Goal: Task Accomplishment & Management: Manage account settings

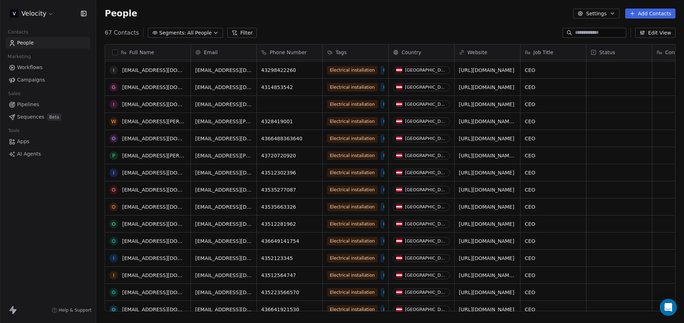
scroll to position [196, 0]
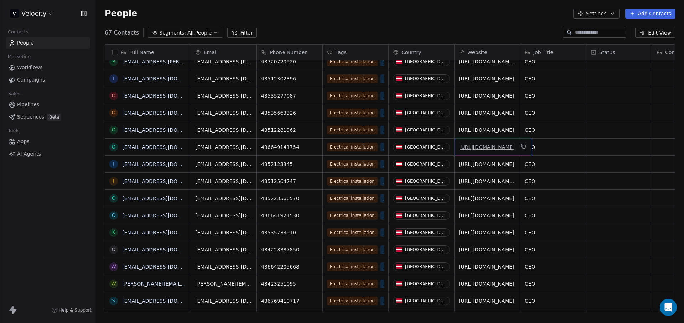
click at [502, 144] on link "[URL][DOMAIN_NAME]" at bounding box center [487, 147] width 56 height 6
click at [600, 142] on div "grid" at bounding box center [620, 147] width 66 height 17
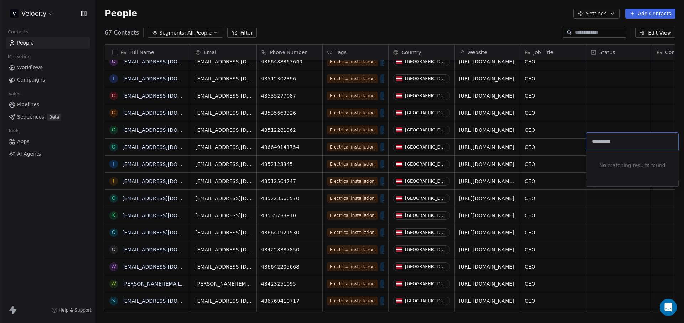
type input "**********"
click at [547, 153] on html "Velocity Contacts People Marketing Workflows Campaigns Sales Pipelines Sequence…" at bounding box center [342, 161] width 684 height 323
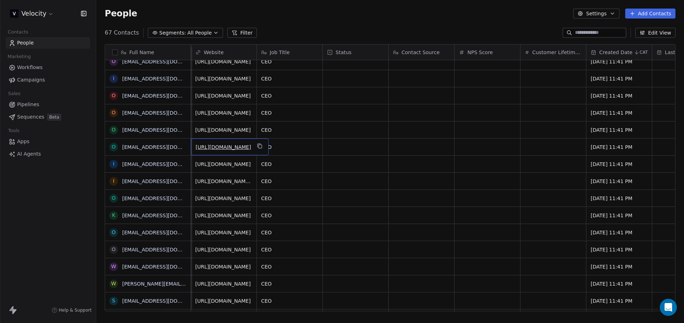
scroll to position [5, 198]
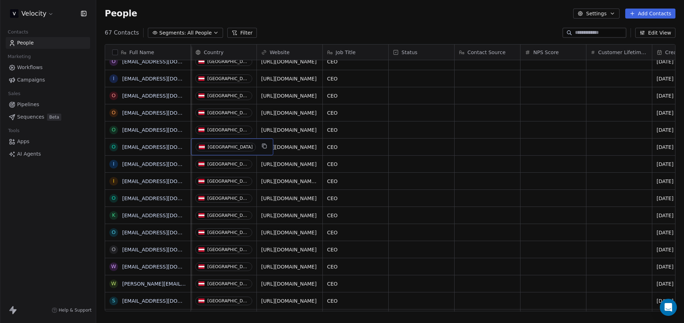
click at [613, 19] on div "People Settings Add Contacts" at bounding box center [390, 13] width 588 height 27
click at [611, 11] on icon "button" at bounding box center [613, 14] width 6 height 6
click at [599, 28] on span "Contact Properties" at bounding box center [615, 28] width 46 height 7
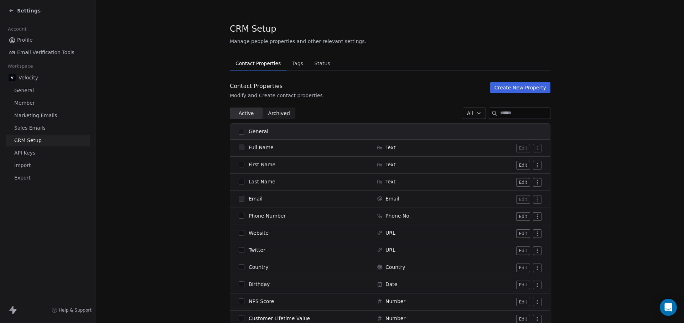
click at [293, 59] on span "Tags" at bounding box center [297, 63] width 17 height 10
click at [313, 63] on span "Status" at bounding box center [322, 63] width 22 height 10
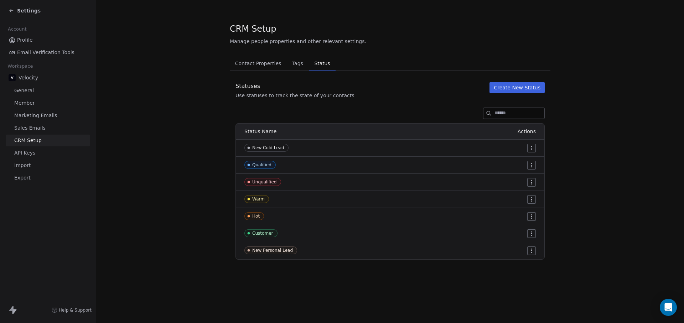
click at [507, 88] on button "Create New Status" at bounding box center [517, 87] width 55 height 11
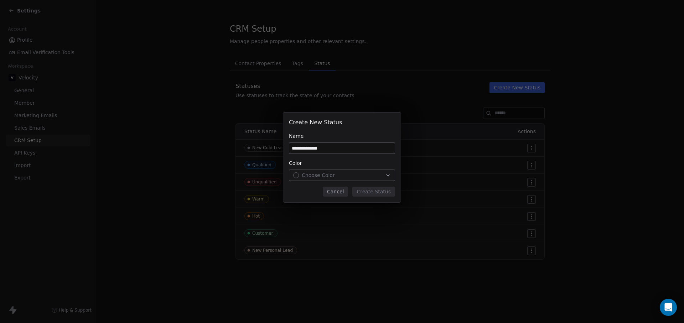
type input "**********"
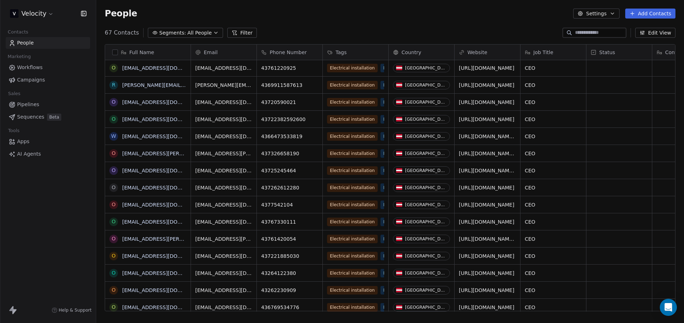
click at [597, 30] on input at bounding box center [600, 32] width 50 height 7
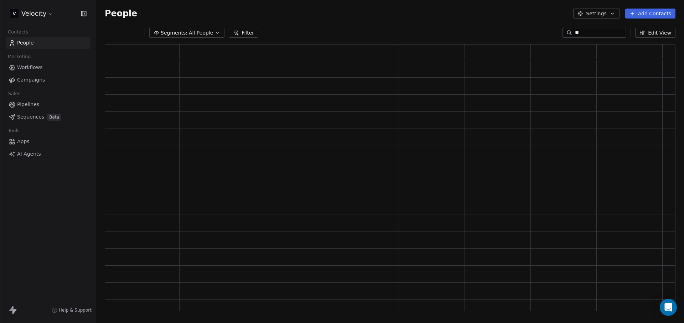
type input "*"
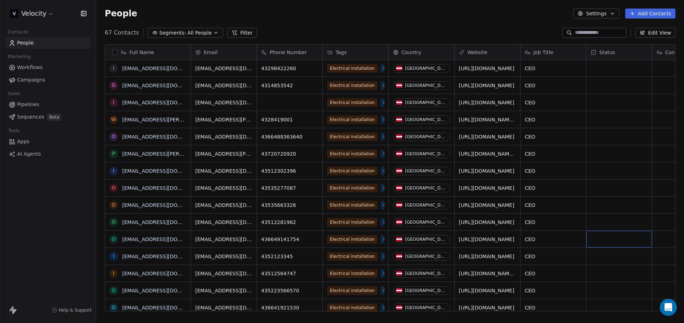
click at [603, 238] on div "grid" at bounding box center [620, 239] width 66 height 17
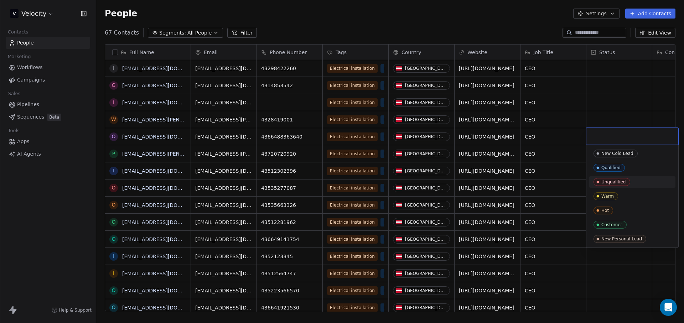
click at [609, 182] on div "Unqualified" at bounding box center [614, 182] width 25 height 5
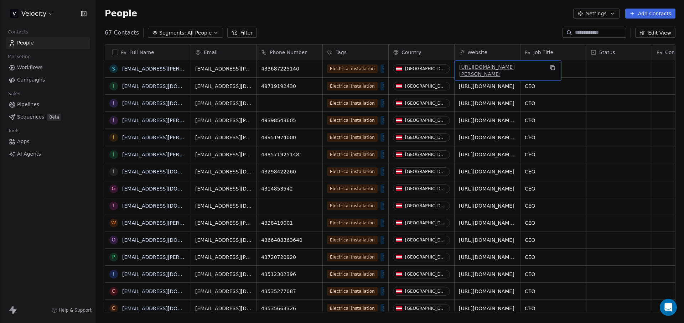
click at [494, 69] on link "[URL][DOMAIN_NAME][PERSON_NAME]" at bounding box center [487, 70] width 56 height 13
click at [612, 68] on div "grid" at bounding box center [620, 68] width 66 height 17
click at [624, 67] on div "grid" at bounding box center [620, 68] width 66 height 17
click at [626, 69] on div "grid" at bounding box center [620, 68] width 66 height 17
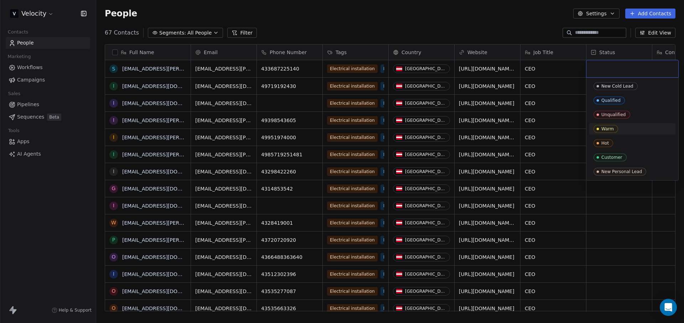
click at [619, 132] on div "Warm" at bounding box center [633, 129] width 78 height 8
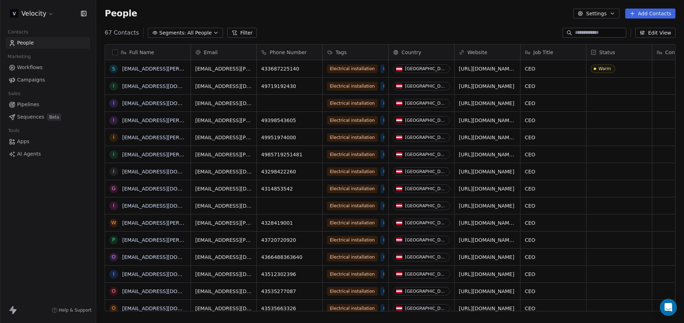
click at [29, 105] on span "Pipelines" at bounding box center [28, 104] width 22 height 7
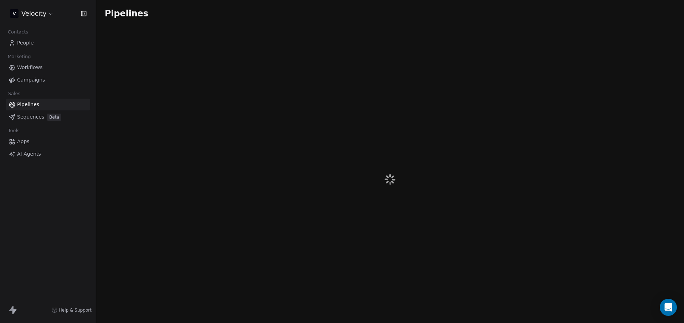
click at [42, 37] on link "People" at bounding box center [48, 43] width 84 height 12
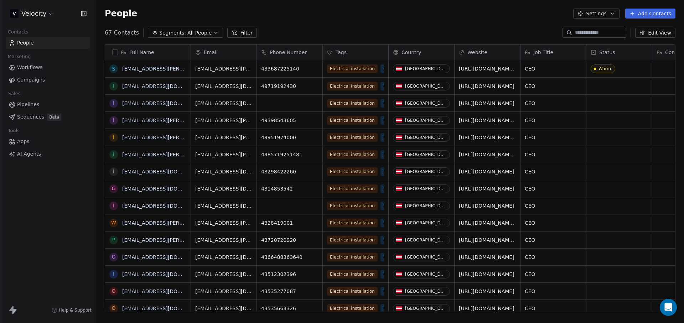
scroll to position [279, 583]
click at [504, 86] on link "[URL][DOMAIN_NAME]" at bounding box center [487, 86] width 56 height 6
click at [607, 83] on div "grid" at bounding box center [620, 86] width 66 height 17
click at [594, 84] on div "grid" at bounding box center [620, 86] width 66 height 17
click at [600, 89] on div "grid" at bounding box center [620, 86] width 66 height 17
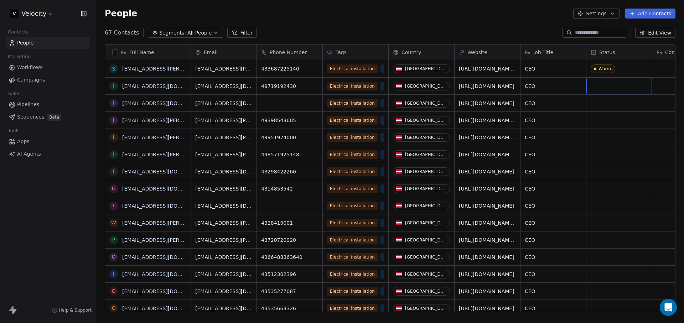
click at [600, 89] on div "grid" at bounding box center [620, 86] width 66 height 17
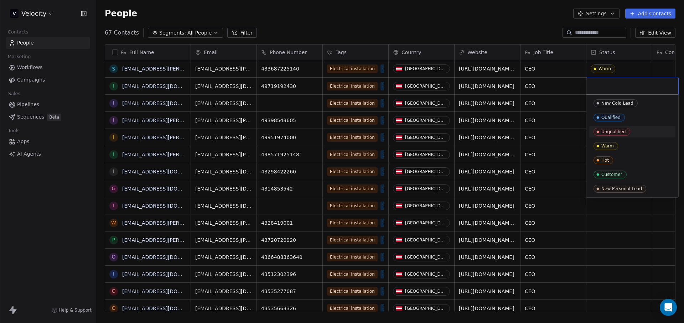
click at [616, 127] on div "Unqualified" at bounding box center [632, 131] width 86 height 11
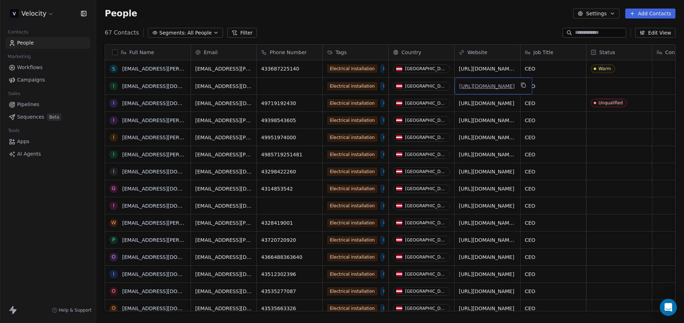
drag, startPoint x: 496, startPoint y: 87, endPoint x: 501, endPoint y: 89, distance: 5.1
click at [598, 85] on div "grid" at bounding box center [620, 86] width 66 height 17
click at [604, 88] on div "grid" at bounding box center [620, 86] width 66 height 17
click at [603, 88] on div "grid" at bounding box center [620, 86] width 66 height 17
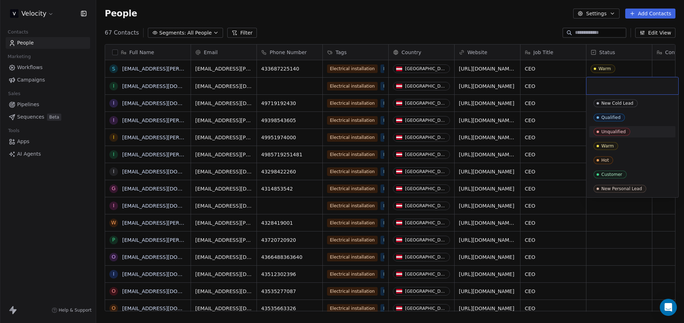
click at [620, 136] on div "Unqualified" at bounding box center [632, 131] width 86 height 11
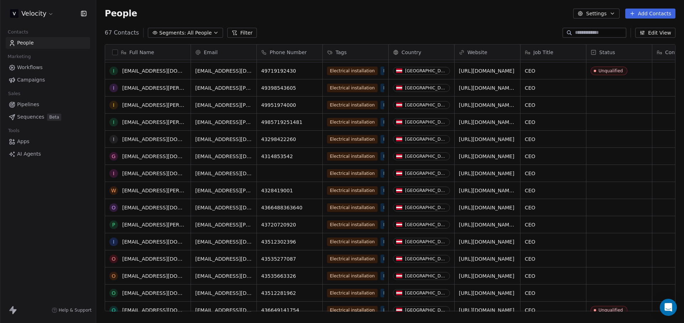
scroll to position [34, 0]
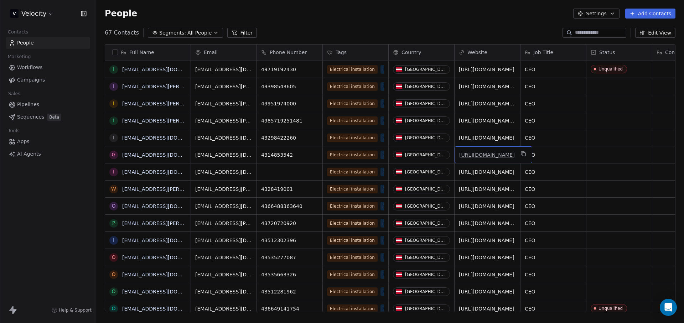
click at [482, 155] on link "[URL][DOMAIN_NAME]" at bounding box center [487, 155] width 56 height 6
click at [522, 51] on div "Job Title" at bounding box center [554, 52] width 66 height 15
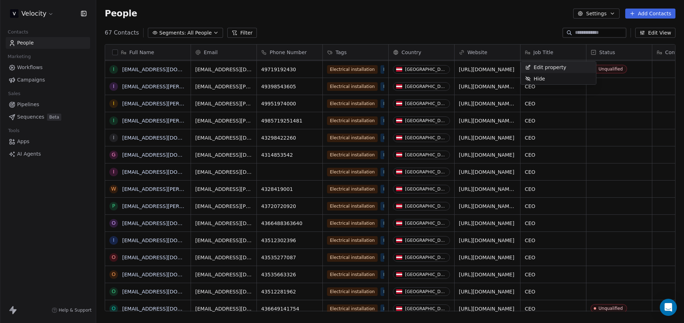
click at [519, 52] on html "Velocity Contacts People Marketing Workflows Campaigns Sales Pipelines Sequence…" at bounding box center [342, 161] width 684 height 323
click at [521, 51] on div "Job Title" at bounding box center [554, 52] width 66 height 15
click at [518, 32] on html "Velocity Contacts People Marketing Workflows Campaigns Sales Pipelines Sequence…" at bounding box center [342, 161] width 684 height 323
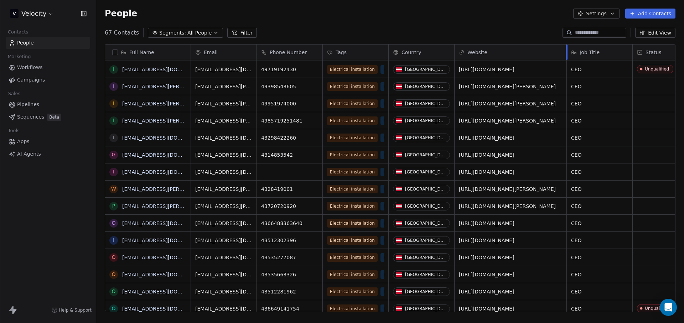
drag, startPoint x: 520, startPoint y: 53, endPoint x: 567, endPoint y: 51, distance: 46.4
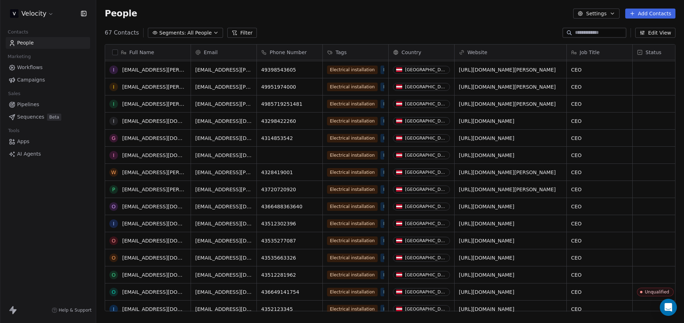
scroll to position [51, 0]
click at [488, 170] on link "[URL][DOMAIN_NAME][PERSON_NAME]" at bounding box center [487, 173] width 56 height 13
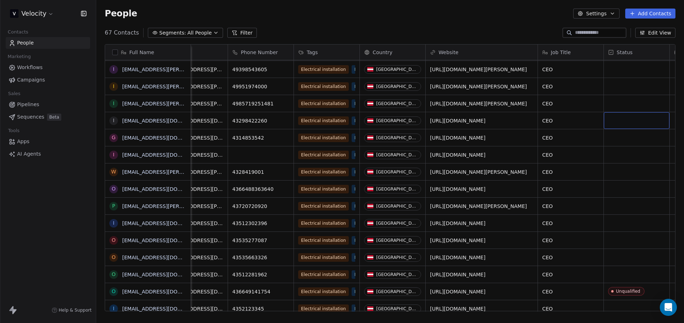
click at [624, 120] on div "grid" at bounding box center [637, 120] width 66 height 17
click at [604, 51] on div "Status" at bounding box center [637, 52] width 66 height 15
click at [574, 55] on html "Velocity Contacts People Marketing Workflows Campaigns Sales Pipelines Sequence…" at bounding box center [342, 161] width 684 height 323
click at [548, 55] on div "Job Title" at bounding box center [570, 52] width 56 height 7
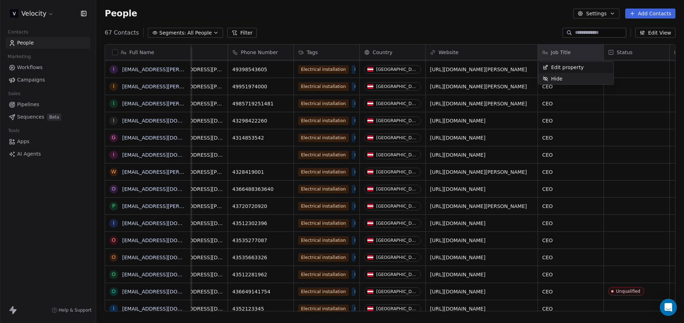
click at [564, 80] on div "Hide" at bounding box center [552, 78] width 29 height 11
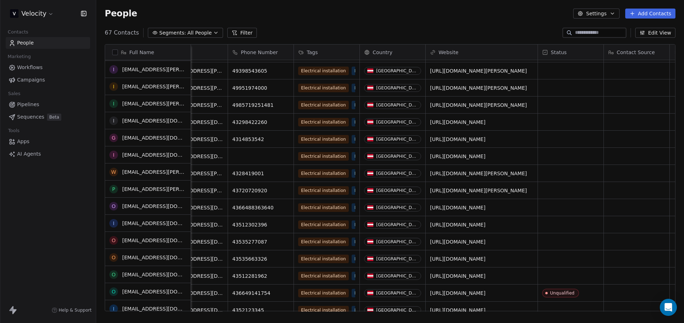
scroll to position [50, 0]
